Goal: Task Accomplishment & Management: Use online tool/utility

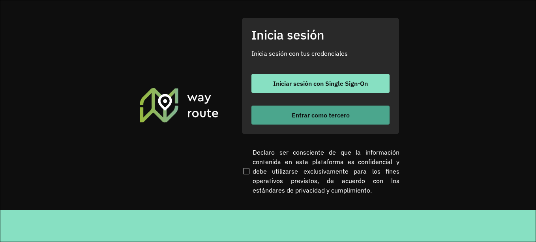
click at [293, 111] on font "Entrar como tercero" at bounding box center [321, 115] width 58 height 8
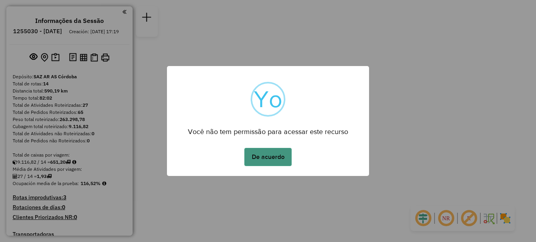
click at [270, 154] on button "De acuerdo" at bounding box center [267, 157] width 47 height 18
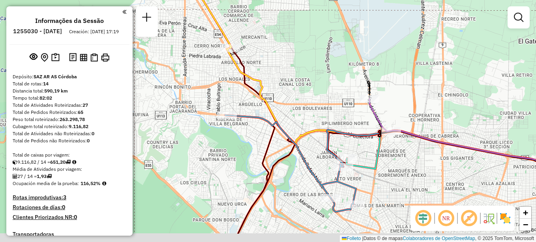
drag, startPoint x: 331, startPoint y: 185, endPoint x: 302, endPoint y: 122, distance: 68.9
click at [302, 123] on div "Janela de atendimento Grade de atendimento Capacidade Transportadoras Veículos …" at bounding box center [268, 121] width 536 height 242
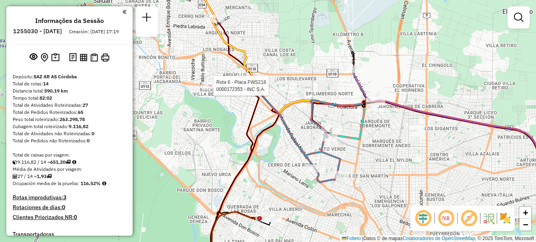
click at [214, 90] on div at bounding box center [211, 86] width 20 height 8
select select "**********"
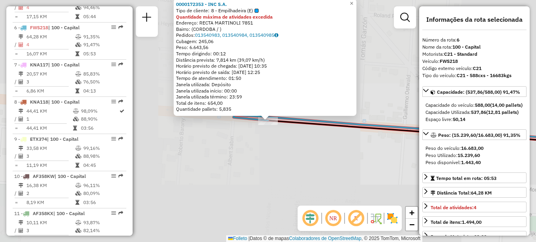
scroll to position [467, 0]
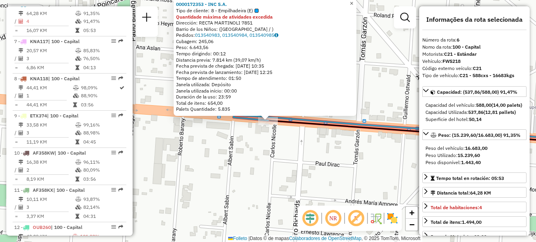
click at [357, 2] on link "×" at bounding box center [351, 3] width 9 height 9
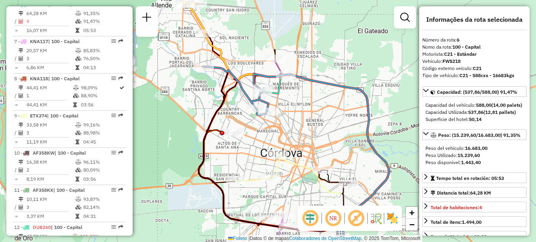
drag, startPoint x: 247, startPoint y: 162, endPoint x: 202, endPoint y: 135, distance: 51.7
click at [202, 135] on icon at bounding box center [272, 149] width 146 height 164
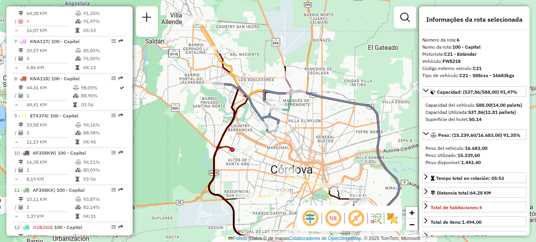
drag, startPoint x: 244, startPoint y: 40, endPoint x: 255, endPoint y: 56, distance: 19.5
click at [255, 56] on div "Janela de atendimento Grade de atendimento Capacidade Transportadoras Veículos …" at bounding box center [268, 121] width 536 height 242
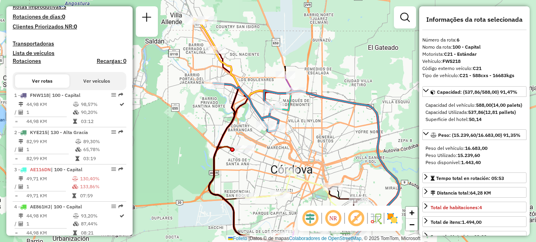
scroll to position [0, 0]
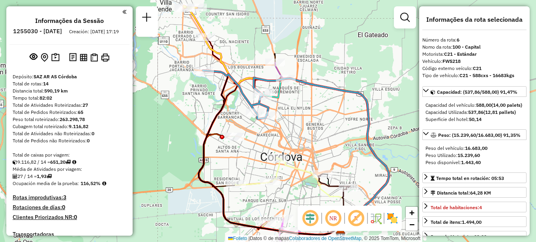
drag, startPoint x: 359, startPoint y: 133, endPoint x: 347, endPoint y: 118, distance: 19.4
click at [347, 118] on div "Janela de atendimento Grade de atendimento Capacidade Transportadoras Veículos …" at bounding box center [268, 121] width 536 height 242
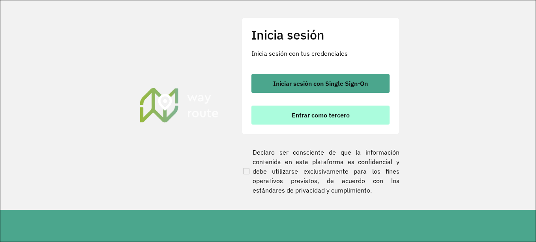
click at [297, 116] on font "Entrar como tercero" at bounding box center [321, 115] width 58 height 8
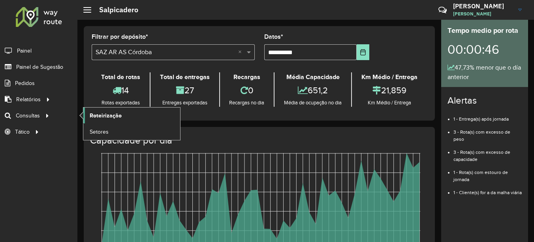
click at [96, 115] on span "Roteirização" at bounding box center [106, 115] width 32 height 8
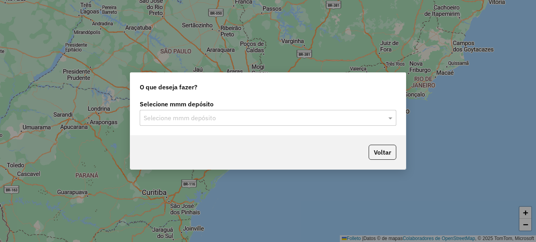
click at [186, 120] on input "text" at bounding box center [260, 117] width 233 height 9
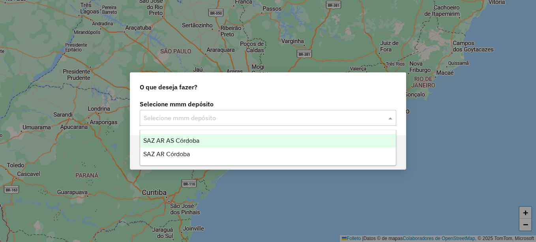
click at [178, 143] on span "SAZ AR AS Córdoba" at bounding box center [171, 140] width 56 height 7
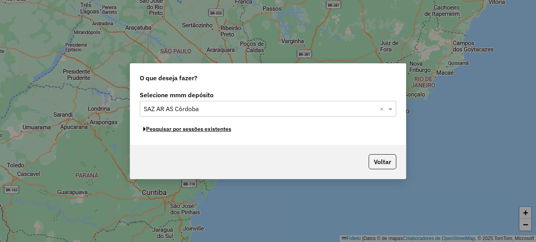
click at [201, 131] on font "Pesquisar por sessões existentes" at bounding box center [188, 128] width 85 height 7
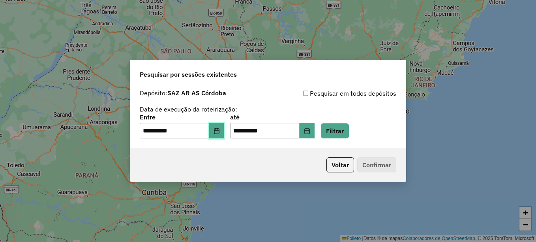
click at [220, 131] on icon "Elija la fecha" at bounding box center [217, 131] width 6 height 6
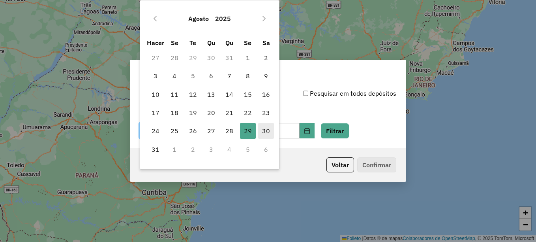
click at [266, 131] on font "30" at bounding box center [266, 130] width 8 height 9
type input "**********"
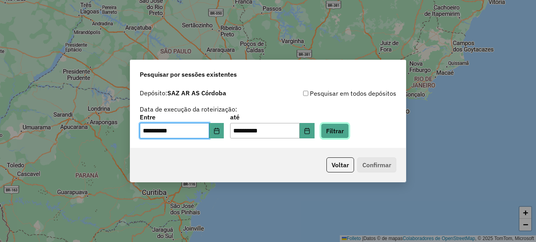
click at [349, 130] on button "Filtrar" at bounding box center [335, 130] width 28 height 15
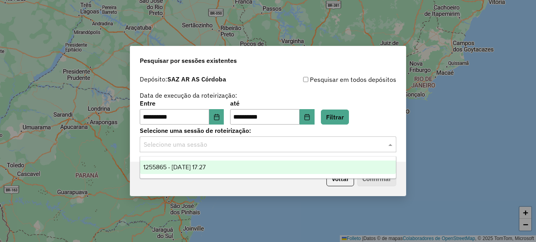
click at [254, 144] on input "text" at bounding box center [260, 144] width 233 height 9
click at [206, 167] on span "1255865 - 30/08/2025 17:27" at bounding box center [174, 166] width 62 height 7
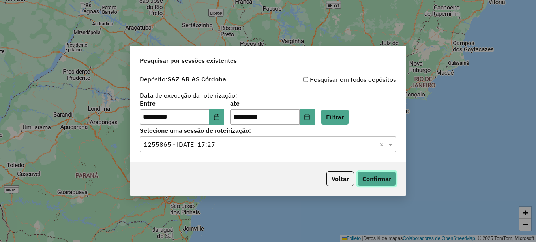
click at [376, 176] on button "Confirmar" at bounding box center [376, 178] width 39 height 15
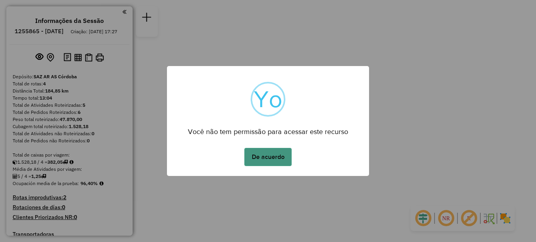
click at [268, 154] on button "De acuerdo" at bounding box center [267, 157] width 47 height 18
click at [265, 157] on button "De acuerdo" at bounding box center [267, 157] width 47 height 18
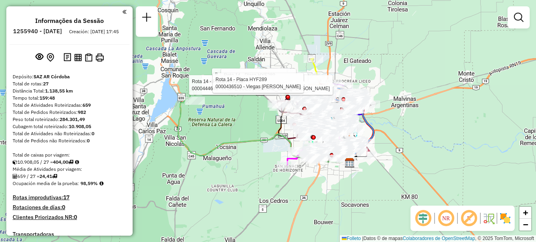
click at [361, 197] on div "Rota 14 - Placa HYF289 0000397800 - Farías Alejandra Beatriz Rota 14 - Placa HY…" at bounding box center [268, 121] width 536 height 242
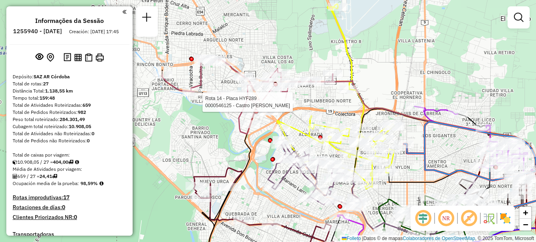
select select "**********"
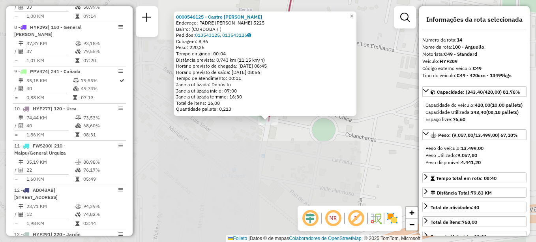
scroll to position [821, 0]
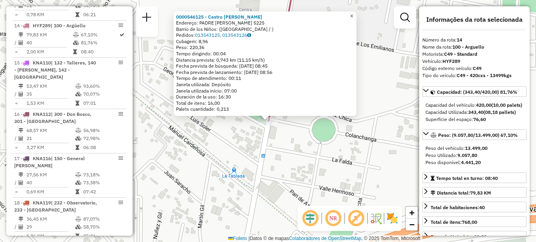
click at [353, 13] on span "×" at bounding box center [352, 16] width 4 height 7
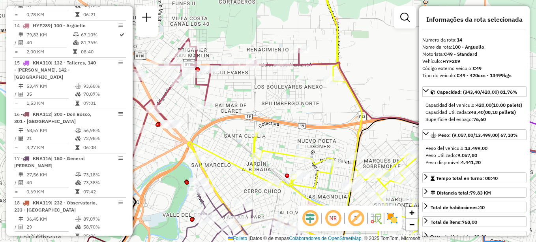
drag, startPoint x: 227, startPoint y: 108, endPoint x: 212, endPoint y: 64, distance: 47.0
click at [212, 66] on div "Janela de atendimento Grade de atendimento Capacidade Transportadoras Veículos …" at bounding box center [268, 121] width 536 height 242
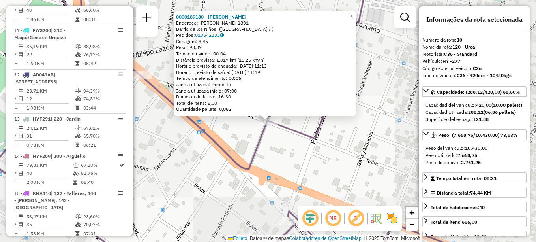
scroll to position [658, 0]
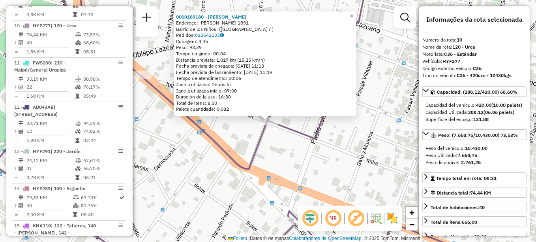
click at [357, 13] on link "×" at bounding box center [351, 15] width 9 height 9
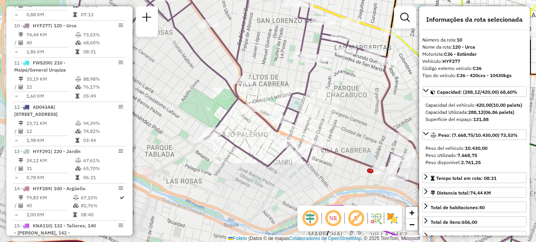
drag, startPoint x: 330, startPoint y: 105, endPoint x: 262, endPoint y: 220, distance: 133.5
click at [262, 220] on div "Janela de atendimento Grade de atendimento Capacidade Transportadoras Veículos …" at bounding box center [268, 121] width 536 height 242
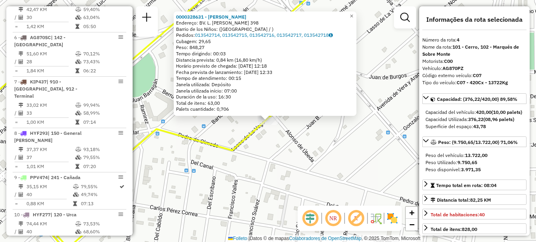
scroll to position [407, 0]
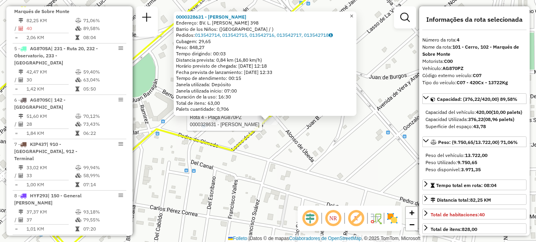
click at [353, 15] on span "×" at bounding box center [352, 16] width 4 height 7
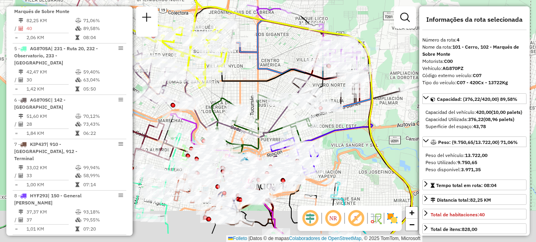
drag, startPoint x: 244, startPoint y: 108, endPoint x: 255, endPoint y: 83, distance: 27.6
click at [254, 84] on div "Janela de atendimento Grade de atendimento Capacidade Transportadoras Veículos …" at bounding box center [268, 121] width 536 height 242
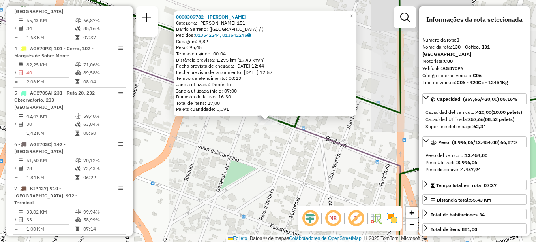
scroll to position [362, 0]
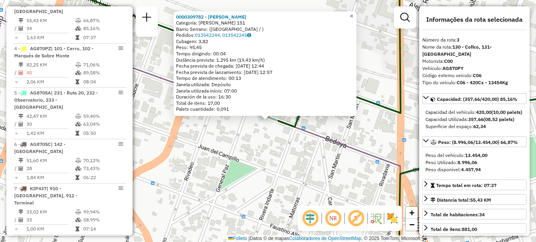
click at [353, 15] on span "×" at bounding box center [352, 16] width 4 height 7
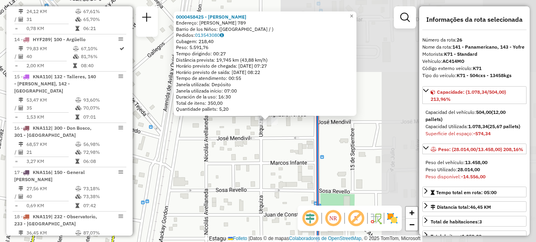
scroll to position [1217, 0]
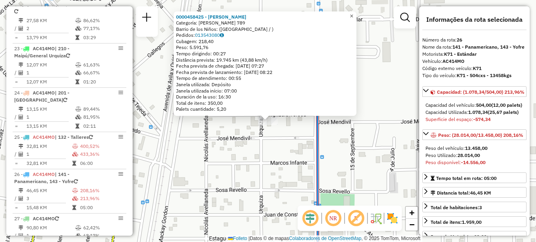
click at [353, 13] on span "×" at bounding box center [352, 16] width 4 height 7
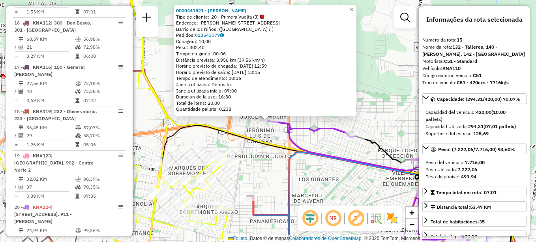
scroll to position [858, 0]
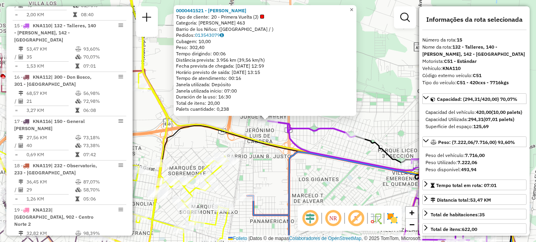
click at [353, 9] on span "×" at bounding box center [352, 9] width 4 height 7
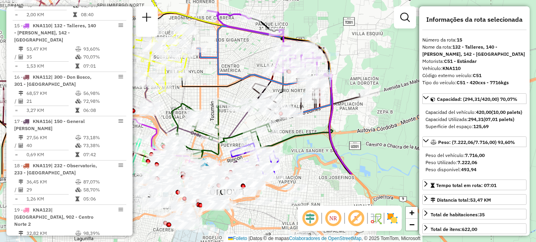
drag, startPoint x: 257, startPoint y: 141, endPoint x: 254, endPoint y: 49, distance: 91.7
click at [254, 49] on div "Janela de atendimento Grade de atendimento Capacidade Transportadoras Veículos …" at bounding box center [268, 121] width 536 height 242
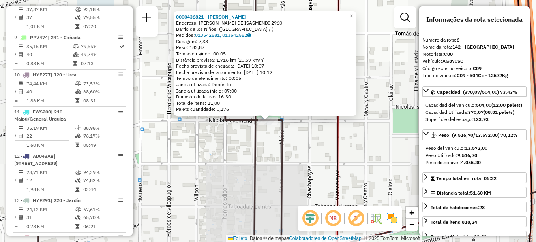
scroll to position [502, 0]
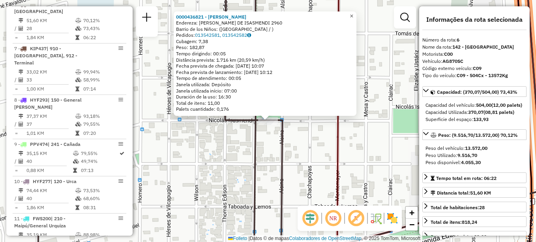
click at [353, 13] on span "×" at bounding box center [352, 16] width 4 height 7
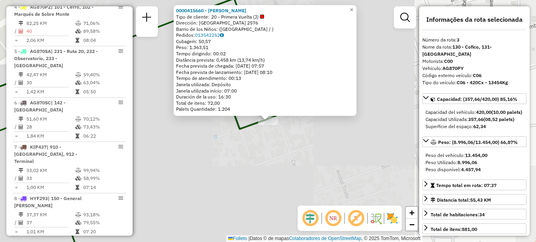
scroll to position [362, 0]
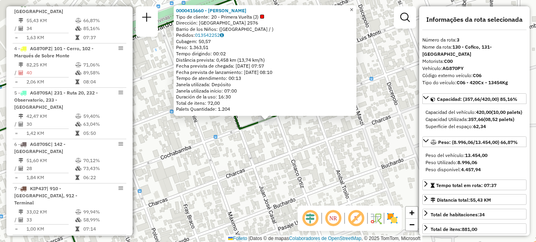
click at [353, 7] on span "×" at bounding box center [352, 9] width 4 height 7
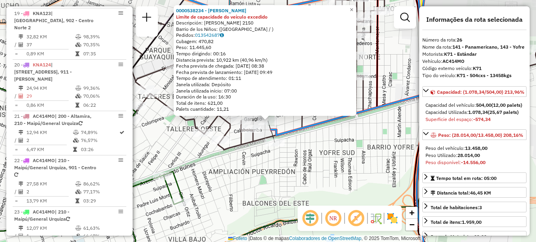
scroll to position [1217, 0]
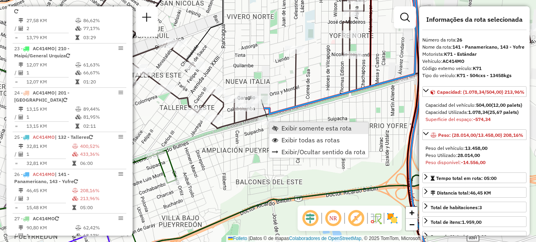
click at [293, 125] on span "Exibir somente esta rota" at bounding box center [317, 128] width 70 height 6
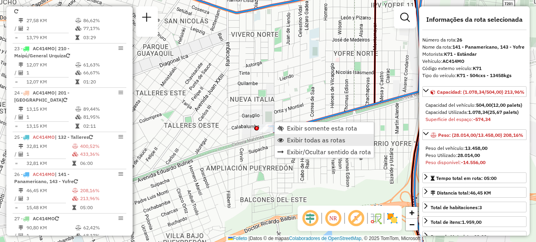
click at [300, 139] on span "Exibir todas as rotas" at bounding box center [316, 140] width 58 height 6
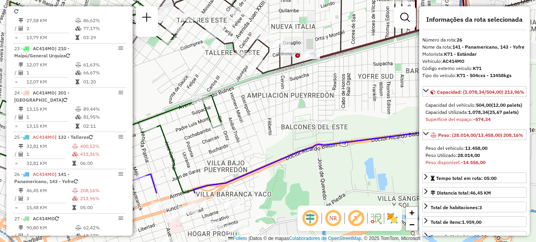
drag, startPoint x: 285, startPoint y: 118, endPoint x: 334, endPoint y: 37, distance: 94.8
click at [334, 38] on div "Janela de atendimento Grade de atendimento Capacidade Transportadoras Veículos …" at bounding box center [268, 121] width 536 height 242
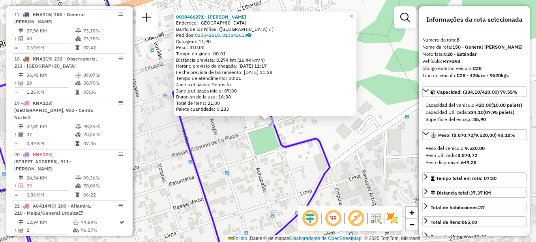
scroll to position [584, 0]
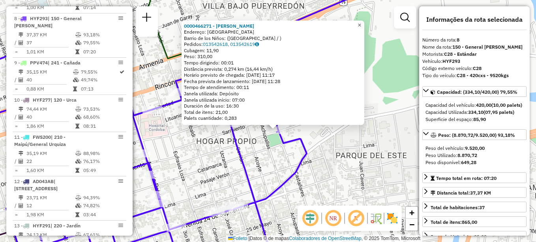
click at [361, 25] on span "×" at bounding box center [360, 25] width 4 height 7
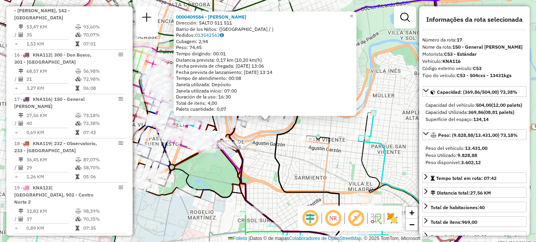
scroll to position [953, 0]
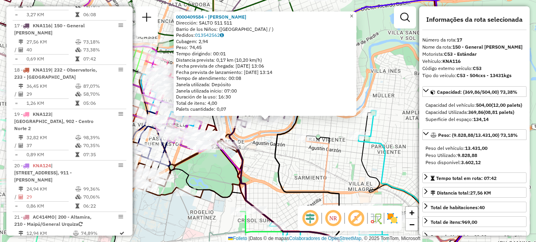
click at [357, 14] on link "×" at bounding box center [351, 15] width 9 height 9
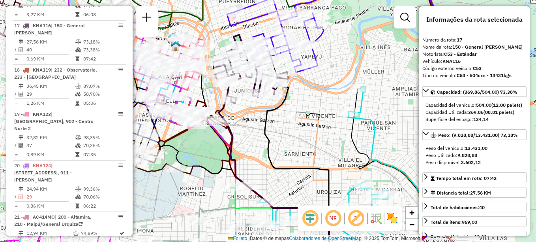
drag, startPoint x: 314, startPoint y: 155, endPoint x: 297, endPoint y: 121, distance: 37.8
click at [297, 121] on div "Janela de atendimento Grade de atendimento Capacidade Transportadoras Veículos …" at bounding box center [268, 121] width 536 height 242
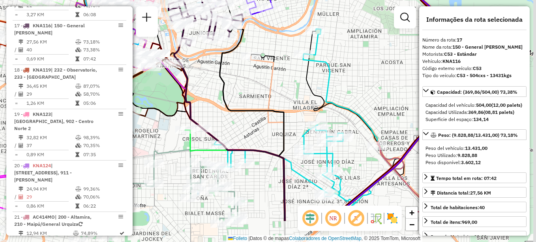
drag, startPoint x: 303, startPoint y: 143, endPoint x: 261, endPoint y: 95, distance: 63.5
click at [263, 96] on icon at bounding box center [268, 138] width 34 height 165
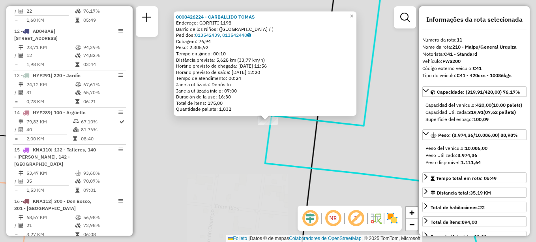
scroll to position [695, 0]
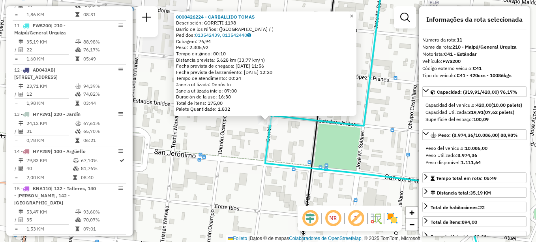
drag, startPoint x: 358, startPoint y: 13, endPoint x: 352, endPoint y: 19, distance: 8.7
click at [353, 13] on span "×" at bounding box center [352, 16] width 4 height 7
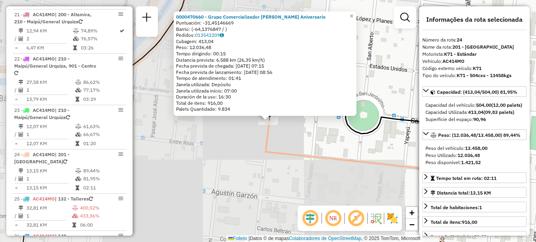
scroll to position [1217, 0]
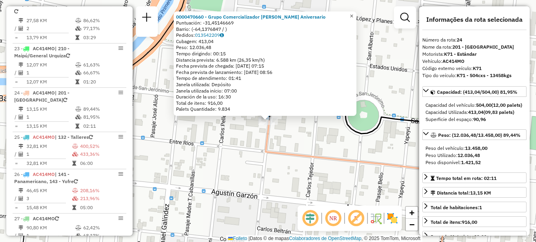
click at [353, 13] on span "×" at bounding box center [352, 16] width 4 height 7
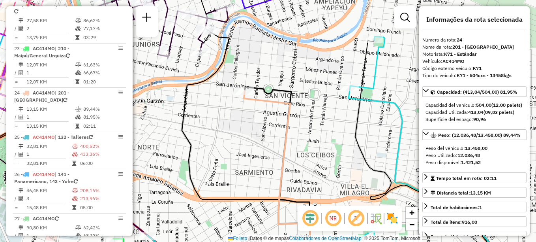
drag, startPoint x: 329, startPoint y: 137, endPoint x: 250, endPoint y: 73, distance: 101.5
click at [262, 78] on div "Janela de atendimento Grade de atendimento Capacidade Transportadoras Veículos …" at bounding box center [268, 121] width 536 height 242
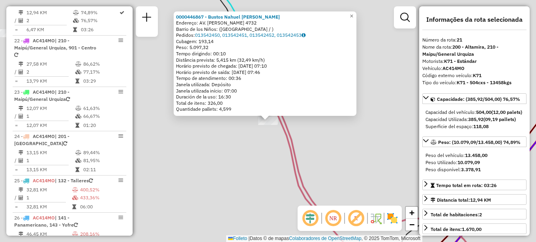
scroll to position [1130, 0]
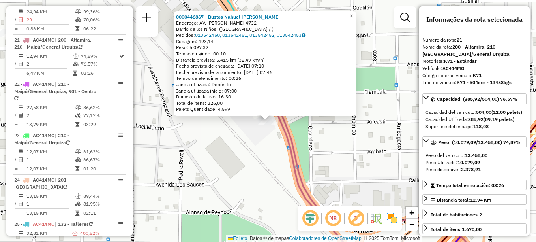
click at [353, 13] on span "×" at bounding box center [352, 16] width 4 height 7
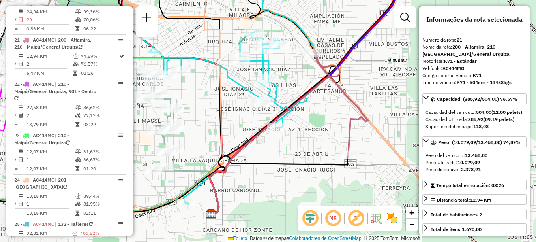
drag, startPoint x: 299, startPoint y: 117, endPoint x: 312, endPoint y: 96, distance: 24.8
click at [311, 96] on div "Janela de atendimento Grade de atendimento Capacidade Transportadoras Veículos …" at bounding box center [268, 121] width 536 height 242
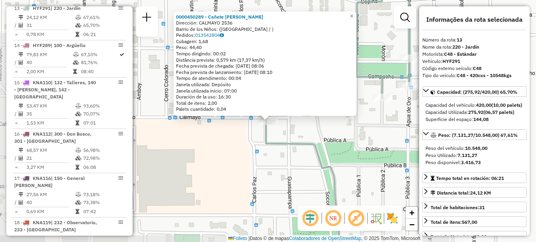
scroll to position [783, 0]
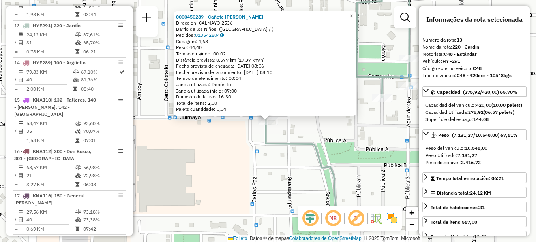
click at [353, 13] on span "×" at bounding box center [352, 16] width 4 height 7
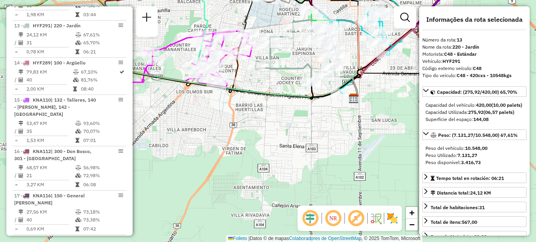
drag, startPoint x: 255, startPoint y: 167, endPoint x: 305, endPoint y: 95, distance: 87.9
click at [305, 95] on icon at bounding box center [180, 40] width 366 height 115
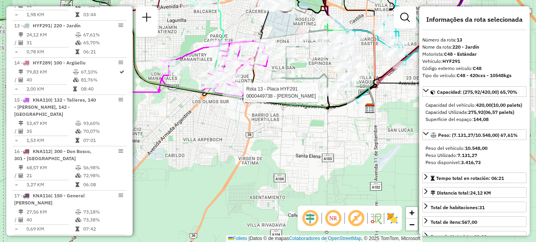
drag, startPoint x: 265, startPoint y: 160, endPoint x: 324, endPoint y: 206, distance: 74.9
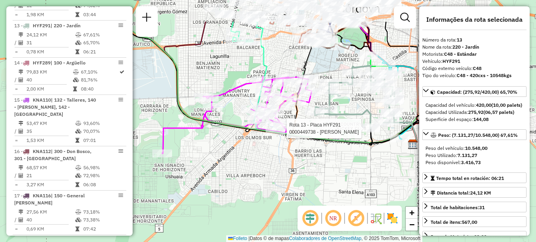
click at [324, 206] on hb-router-mapa "Informações da Sessão 1255940 - 30/08/2025 Creación: 29/08/2025 17:45 Depósito:…" at bounding box center [268, 121] width 536 height 242
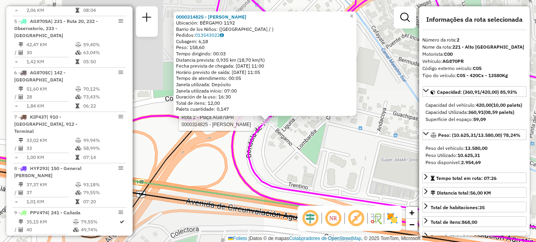
scroll to position [318, 0]
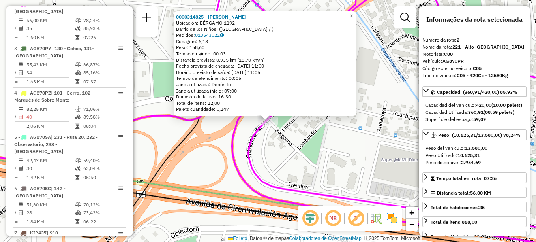
click at [353, 14] on span "×" at bounding box center [352, 16] width 4 height 7
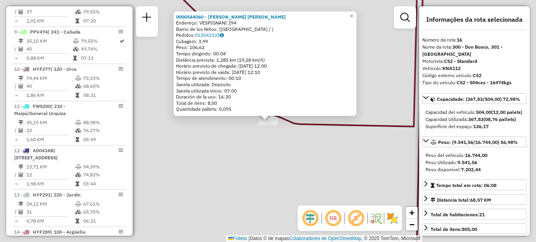
scroll to position [909, 0]
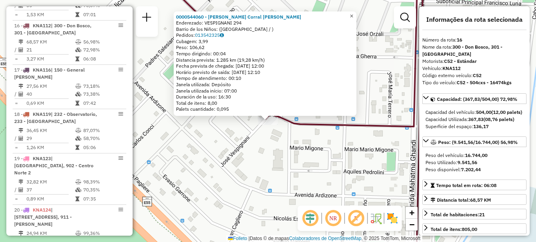
click at [353, 16] on span "×" at bounding box center [352, 16] width 4 height 7
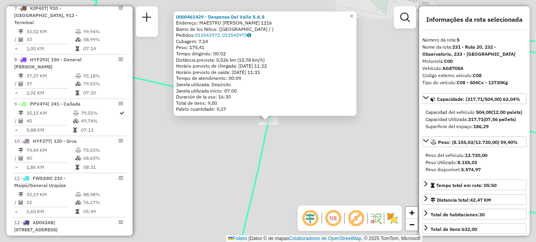
scroll to position [451, 0]
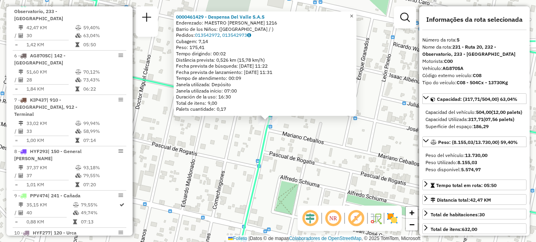
click at [353, 13] on span "×" at bounding box center [352, 16] width 4 height 7
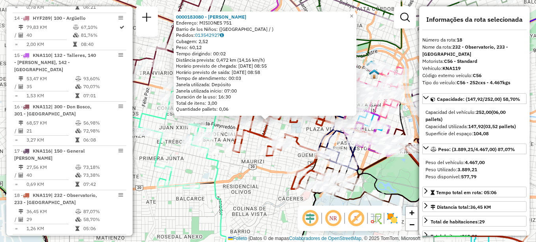
scroll to position [990, 0]
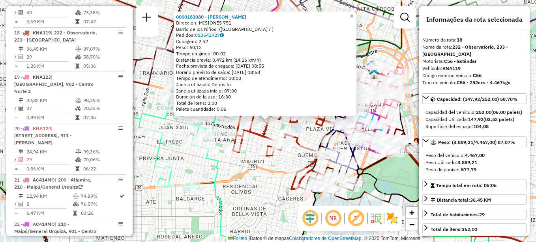
click at [353, 14] on span "×" at bounding box center [352, 16] width 4 height 7
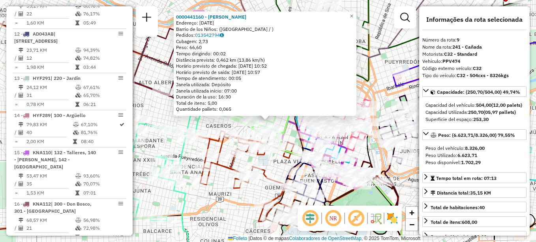
scroll to position [621, 0]
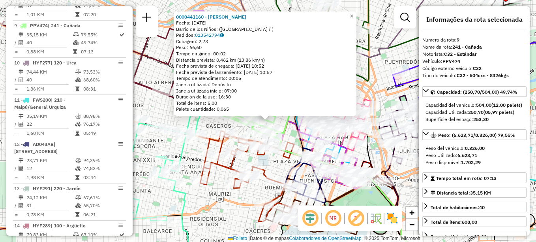
click at [353, 16] on span "×" at bounding box center [352, 16] width 4 height 7
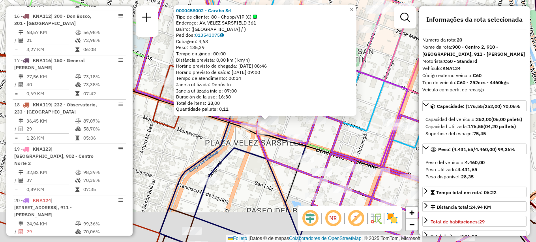
scroll to position [1079, 0]
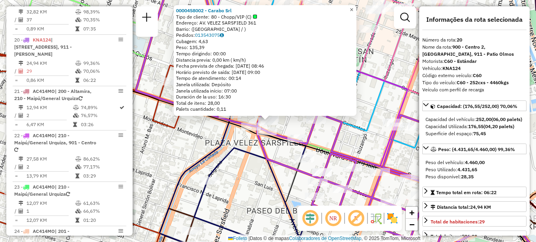
click at [353, 8] on span "×" at bounding box center [352, 9] width 4 height 7
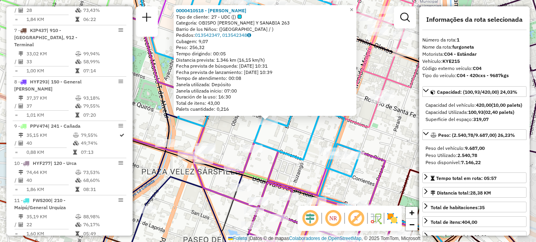
scroll to position [281, 0]
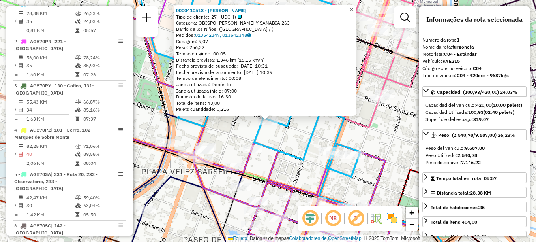
click at [353, 6] on span "×" at bounding box center [352, 9] width 4 height 7
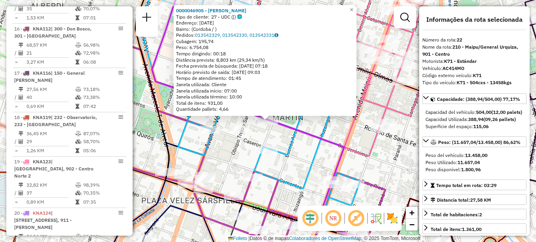
scroll to position [1174, 0]
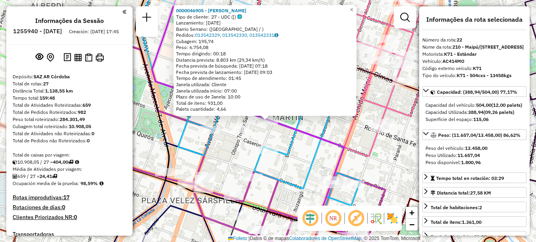
select select "**********"
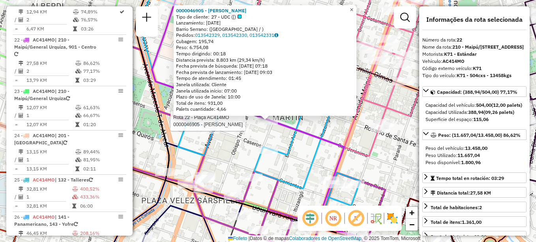
click at [353, 6] on span "×" at bounding box center [352, 9] width 4 height 7
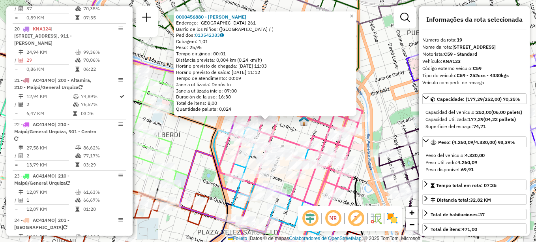
scroll to position [1035, 0]
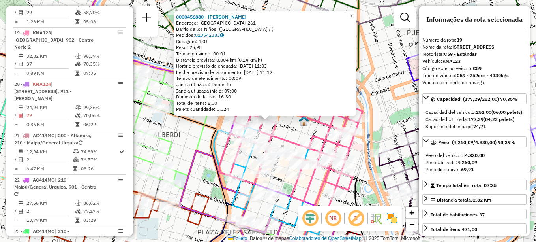
click at [353, 14] on span "×" at bounding box center [352, 16] width 4 height 7
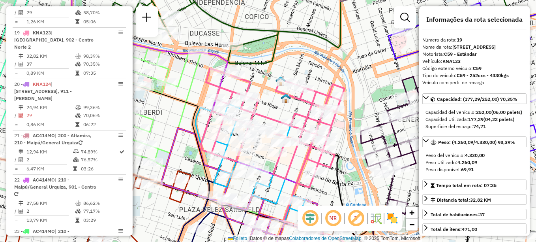
drag, startPoint x: 295, startPoint y: 116, endPoint x: 281, endPoint y: 99, distance: 22.2
click at [281, 99] on img at bounding box center [286, 98] width 10 height 10
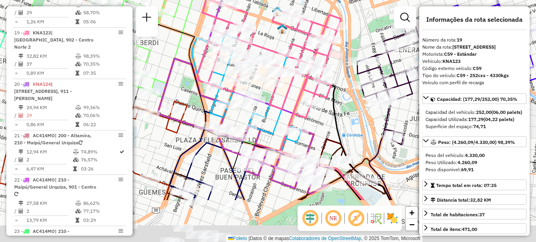
drag, startPoint x: 304, startPoint y: 158, endPoint x: 303, endPoint y: 90, distance: 67.5
click at [303, 90] on icon at bounding box center [269, 58] width 144 height 119
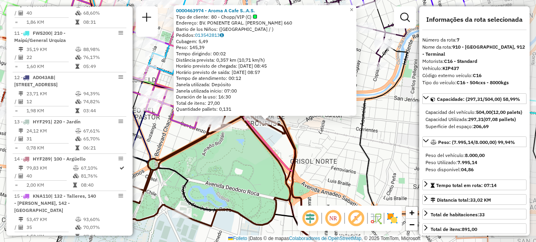
scroll to position [539, 0]
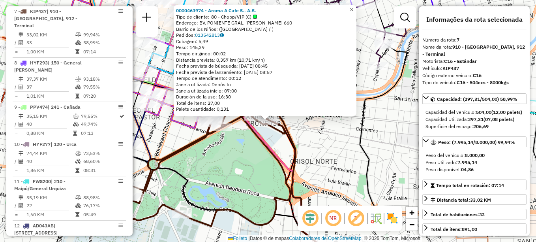
click at [353, 6] on span "×" at bounding box center [352, 9] width 4 height 7
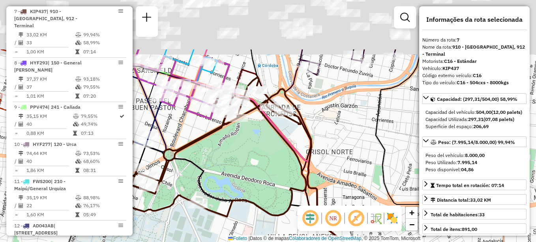
drag, startPoint x: 316, startPoint y: 160, endPoint x: 331, endPoint y: 177, distance: 22.4
click at [331, 177] on div "Janela de atendimento Grade de atendimento Capacidade Transportadoras Veículos …" at bounding box center [268, 121] width 536 height 242
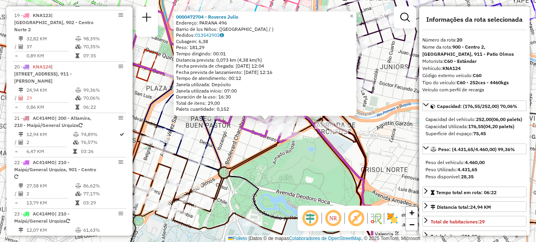
scroll to position [1079, 0]
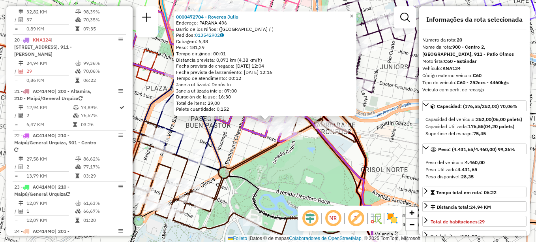
click at [353, 13] on span "×" at bounding box center [352, 16] width 4 height 7
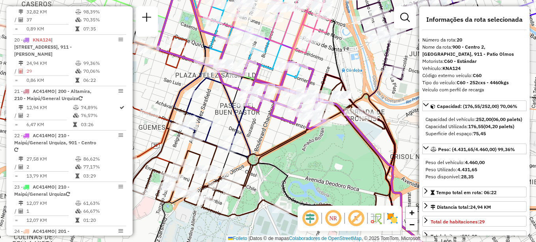
drag, startPoint x: 257, startPoint y: 149, endPoint x: 313, endPoint y: 123, distance: 61.5
click at [313, 123] on icon at bounding box center [260, 151] width 260 height 139
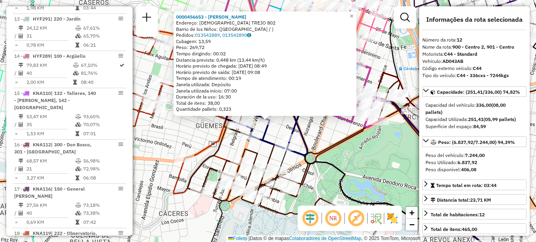
scroll to position [739, 0]
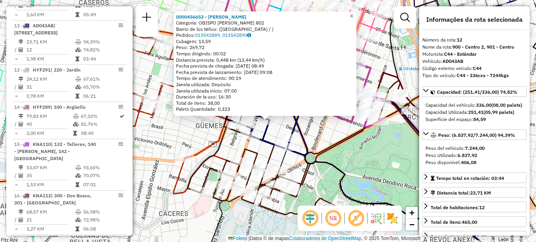
click at [353, 13] on span "×" at bounding box center [352, 16] width 4 height 7
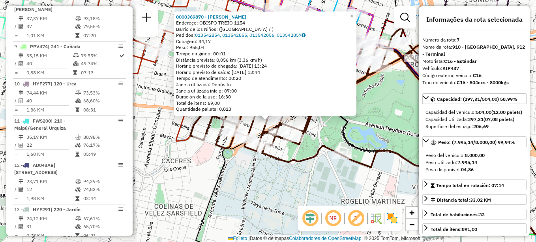
scroll to position [539, 0]
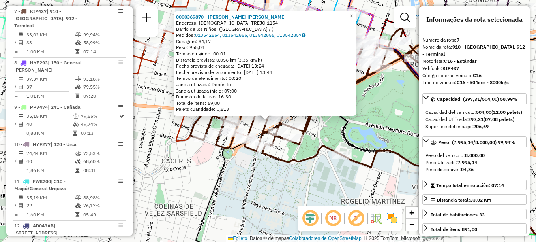
click at [353, 13] on span "×" at bounding box center [352, 16] width 4 height 7
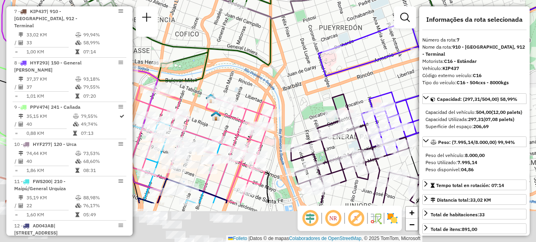
drag, startPoint x: 308, startPoint y: 92, endPoint x: 314, endPoint y: 79, distance: 14.0
click at [314, 79] on div "Janela de atendimento Grade de atendimento Capacidade Transportadoras Veículos …" at bounding box center [268, 121] width 536 height 242
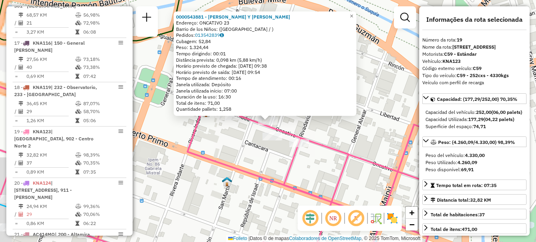
scroll to position [1035, 0]
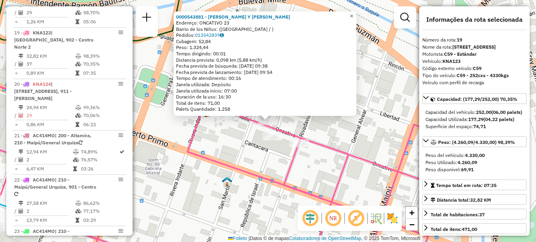
click at [353, 15] on span "×" at bounding box center [352, 16] width 4 height 7
